Goal: Transaction & Acquisition: Purchase product/service

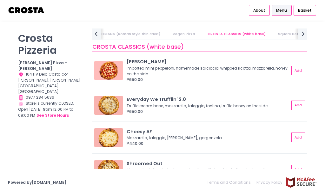
scroll to position [612, 0]
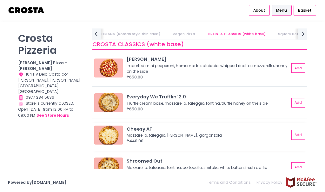
click at [205, 141] on div "₱440.00" at bounding box center [207, 141] width 163 height 6
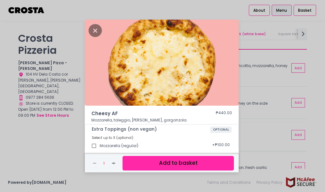
scroll to position [0, 0]
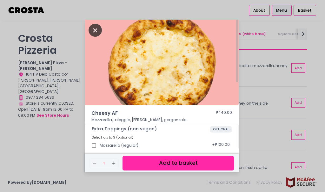
click at [95, 30] on icon "Close" at bounding box center [94, 30] width 13 height 13
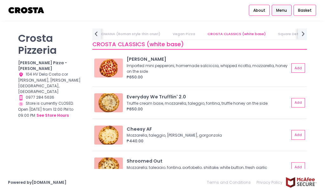
click at [170, 101] on div "Truffle cream base, mozzarella, taleggio, fontina, truffle honey on the side" at bounding box center [206, 104] width 161 height 6
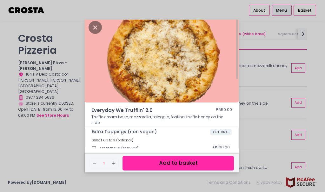
scroll to position [0, 0]
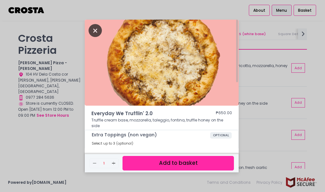
click at [95, 31] on icon "Close" at bounding box center [94, 30] width 13 height 13
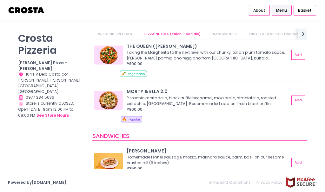
scroll to position [153, 0]
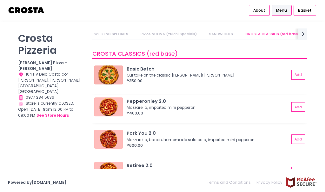
click at [180, 109] on div "Mozzarella, imported mini pepperoni" at bounding box center [206, 108] width 161 height 6
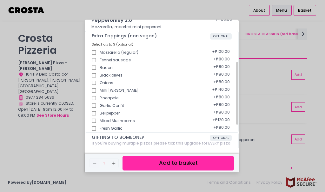
scroll to position [102, 0]
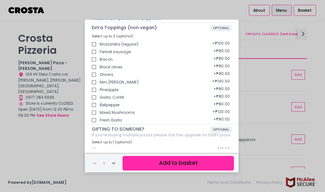
click at [270, 73] on div "Pepperonley 2.0 ₱400.00 Mozzarella, imported mini pepperoni Extra Toppings (non…" at bounding box center [162, 96] width 325 height 192
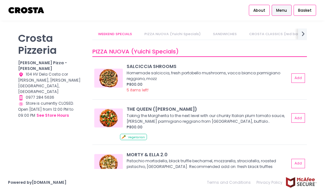
scroll to position [54, 0]
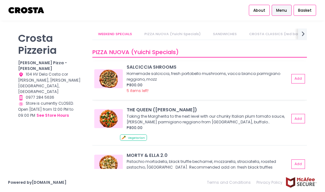
click at [183, 82] on div "Homemade salciccia, fresh portobello mushrooms, vacca bianca parmigiano reggian…" at bounding box center [206, 76] width 161 height 11
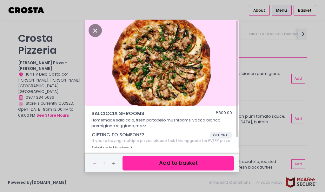
scroll to position [0, 0]
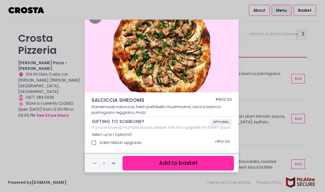
click at [267, 89] on div "[PERSON_NAME] SHROOMS ₱800.00 Homemade [PERSON_NAME], fresh portobello mushroom…" at bounding box center [162, 96] width 325 height 192
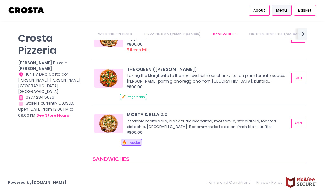
scroll to position [103, 0]
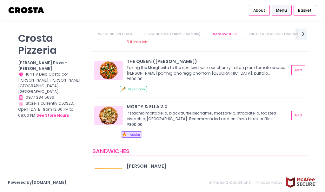
click at [193, 86] on div "🥕 Vegetarian" at bounding box center [212, 90] width 185 height 8
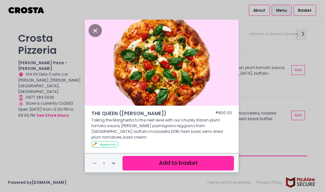
click at [259, 125] on div "THE QUEEN ([PERSON_NAME]) ₱800.00 Taking the Margherita to the next level with …" at bounding box center [162, 96] width 325 height 192
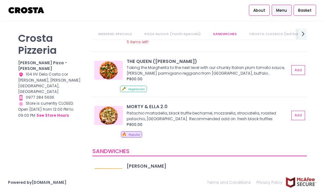
click at [187, 119] on div "Pistachio mortadella, black truffle bechamel, mozzarella, straciatella, roasted…" at bounding box center [206, 116] width 161 height 11
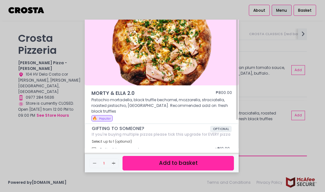
scroll to position [22, 0]
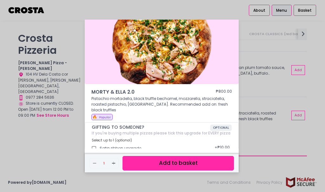
click at [261, 121] on div "MORTY & [PERSON_NAME] 2.0 ₱800.00 Pistachio mortadella, black truffle bechamel,…" at bounding box center [162, 96] width 325 height 192
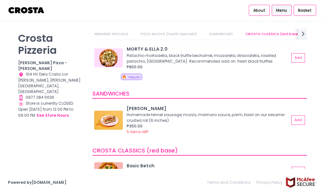
scroll to position [164, 0]
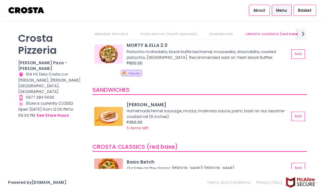
click at [210, 115] on div "Homemade fennel sausage, mozza, marinara sauce, parm, basil on our sesame-crust…" at bounding box center [206, 113] width 161 height 11
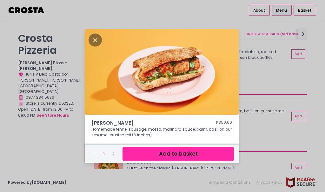
click at [264, 127] on div "HOAGIE ROLL ₱350.00 Homemade fennel sausage, mozza, marinara sauce, parm, basil…" at bounding box center [162, 96] width 325 height 192
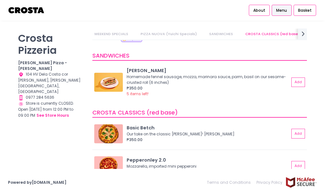
scroll to position [199, 0]
